Goal: Find specific page/section

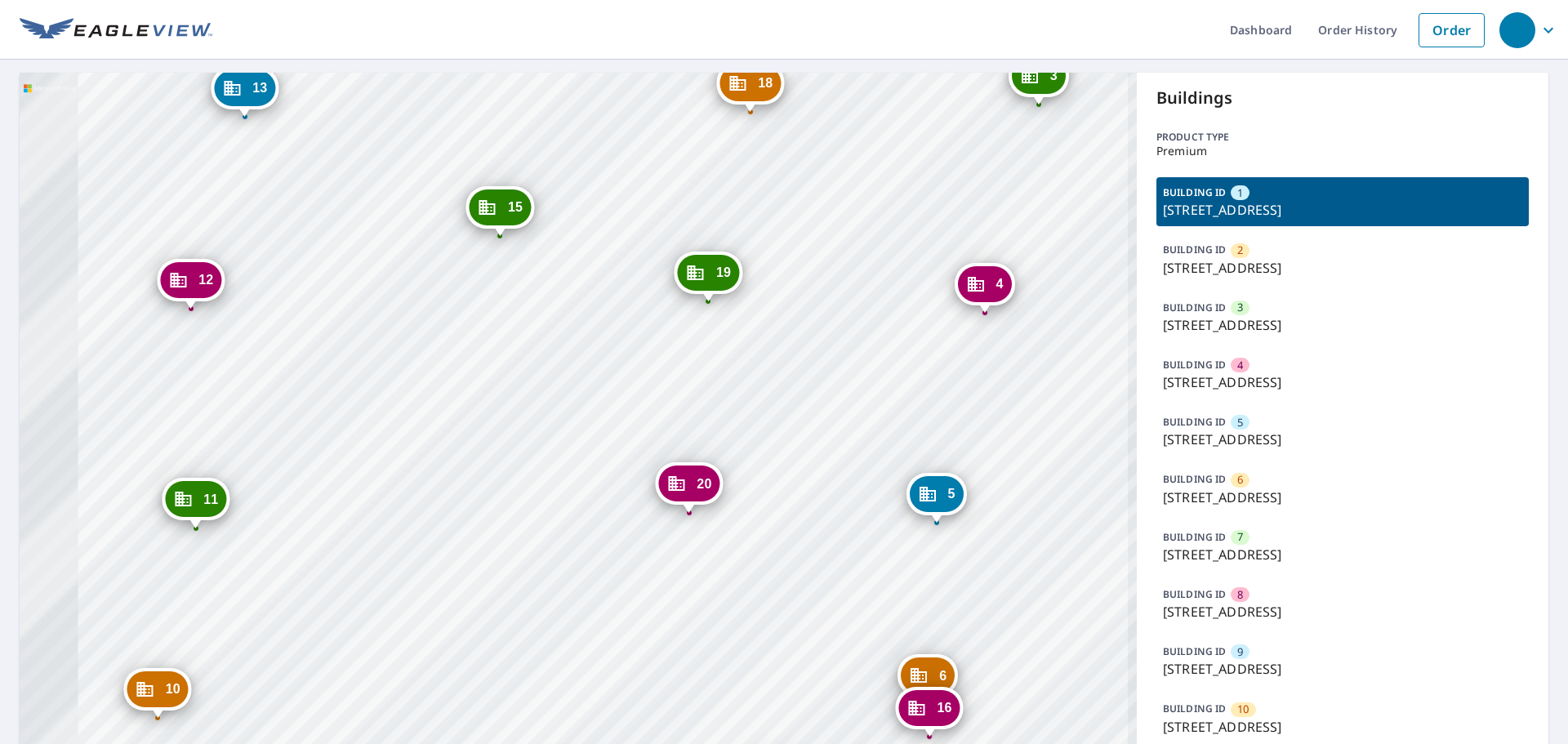
drag, startPoint x: 642, startPoint y: 363, endPoint x: 907, endPoint y: 440, distance: 276.0
click at [907, 440] on div "2 3950 W 12th St Greeley, CO 80634 3 3950 W 12th St Greeley, CO 80634 4 3950 W …" at bounding box center [579, 700] width 1117 height 1256
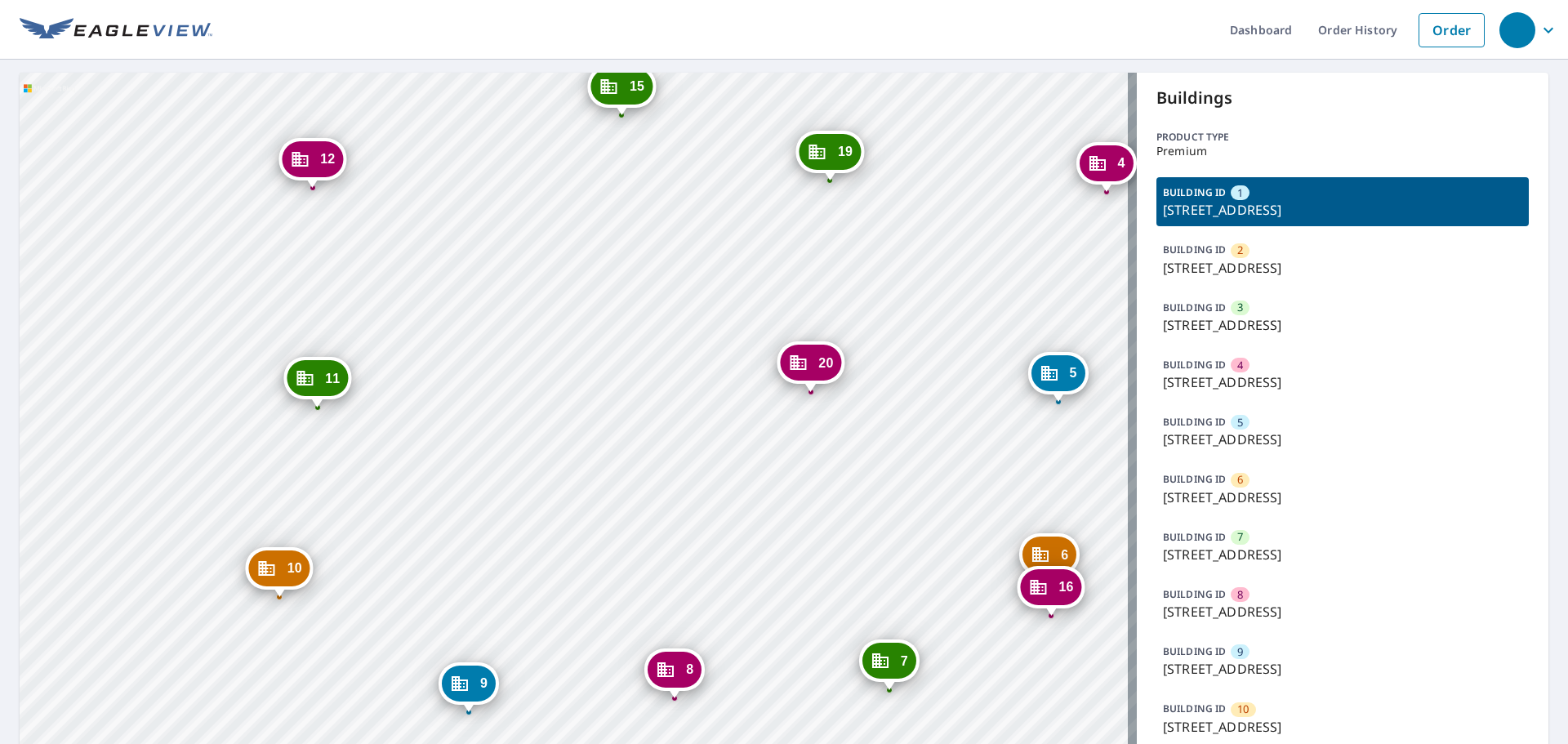
drag, startPoint x: 887, startPoint y: 452, endPoint x: 876, endPoint y: 290, distance: 162.4
click at [876, 290] on div "2 3950 W 12th St Greeley, CO 80634 3 3950 W 12th St Greeley, CO 80634 4 3950 W …" at bounding box center [579, 700] width 1117 height 1256
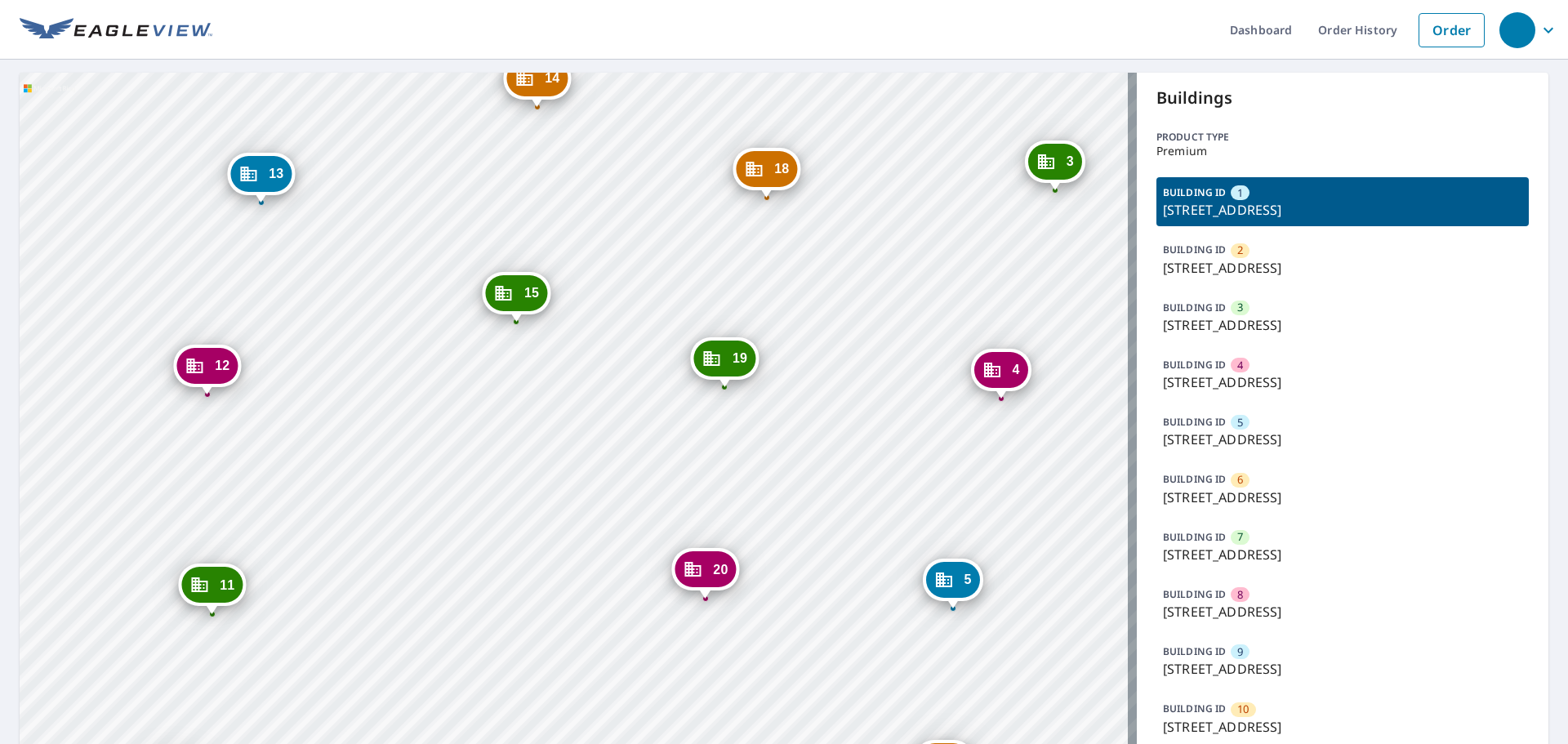
drag, startPoint x: 721, startPoint y: 257, endPoint x: 611, endPoint y: 476, distance: 245.1
click at [611, 476] on div "2 3950 W 12th St Greeley, CO 80634 3 3950 W 12th St Greeley, CO 80634 4 3950 W …" at bounding box center [579, 700] width 1117 height 1256
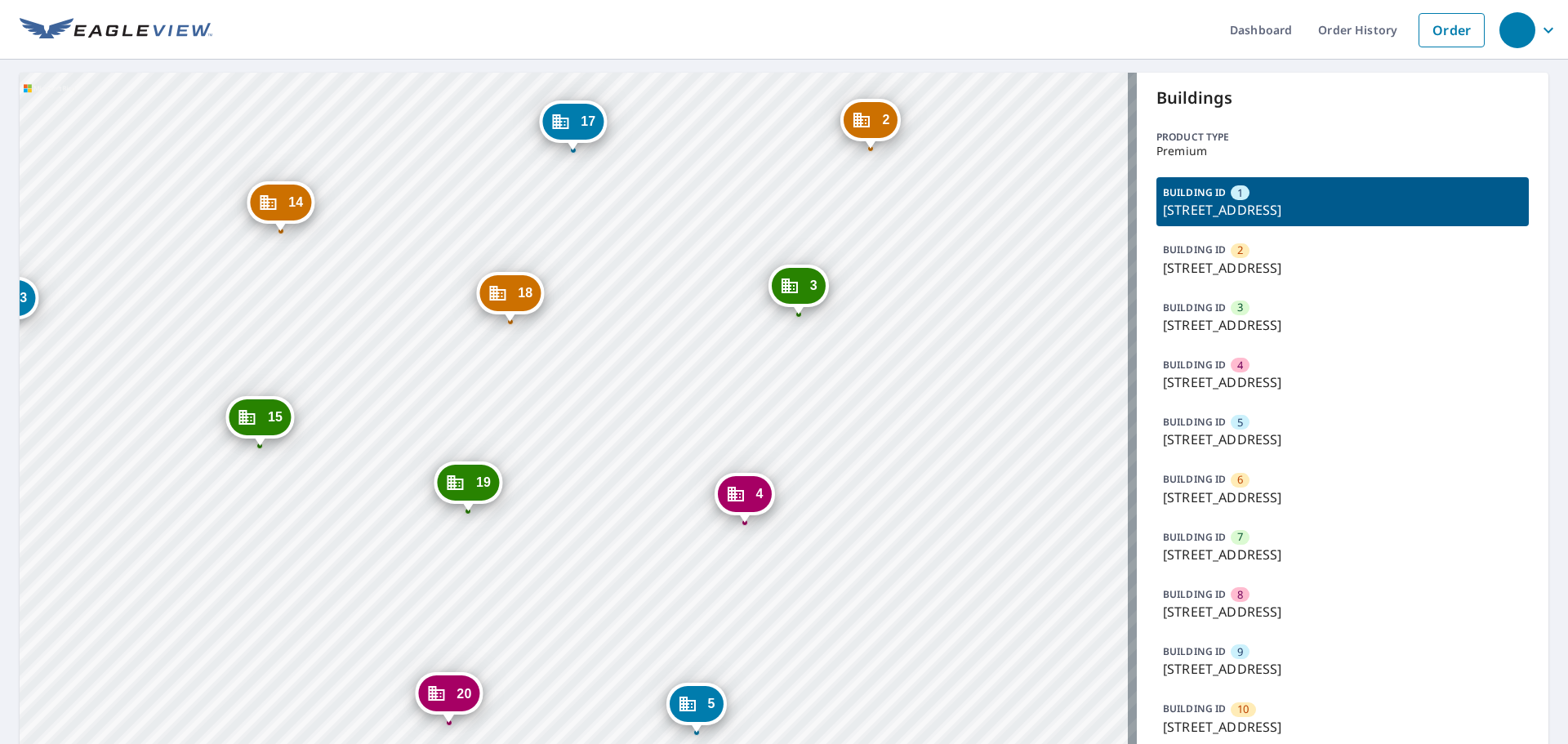
drag, startPoint x: 638, startPoint y: 227, endPoint x: 391, endPoint y: 339, distance: 271.2
click at [388, 339] on div "2 3950 W 12th St Greeley, CO 80634 3 3950 W 12th St Greeley, CO 80634 4 3950 W …" at bounding box center [579, 700] width 1117 height 1256
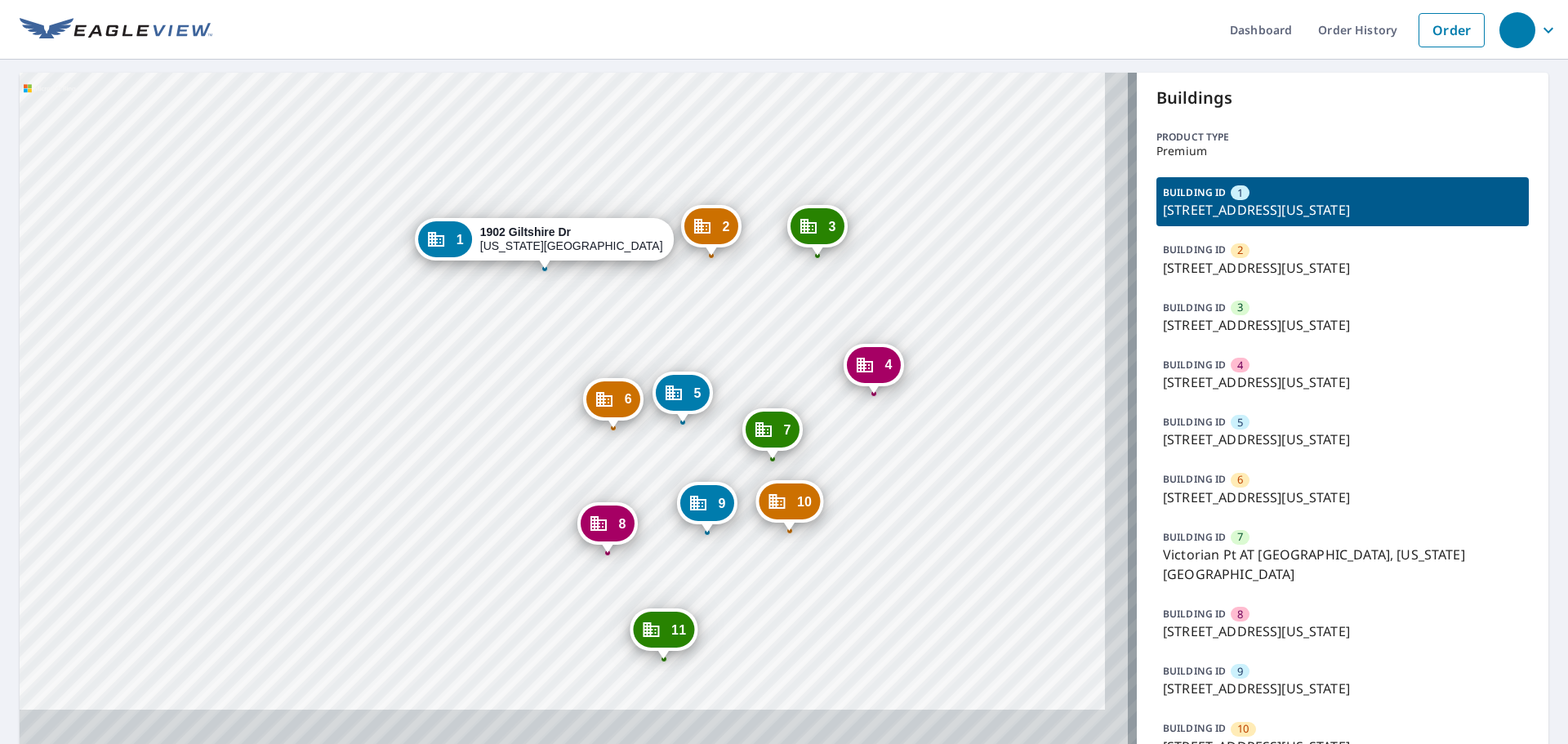
drag, startPoint x: 768, startPoint y: 398, endPoint x: 758, endPoint y: 383, distance: 18.0
click at [758, 383] on div "2 [STREET_ADDRESS][US_STATE] 3 1928 [GEOGRAPHIC_DATA][US_STATE] 4 [STREET_ADDRE…" at bounding box center [579, 452] width 1117 height 760
